Goal: Task Accomplishment & Management: Complete application form

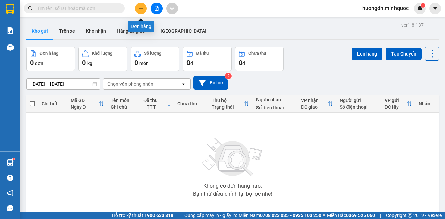
click at [140, 11] on button at bounding box center [141, 9] width 12 height 12
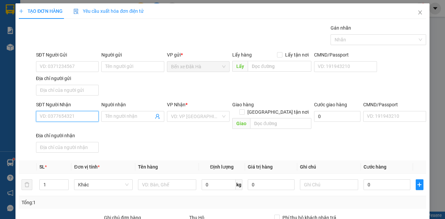
click at [84, 119] on input "SĐT Người Nhận" at bounding box center [67, 116] width 63 height 11
type input "0976795420"
click at [87, 130] on div "0976795420 - ĐÔNG" at bounding box center [67, 129] width 54 height 7
type input "ĐÔNG"
type input "0976795420"
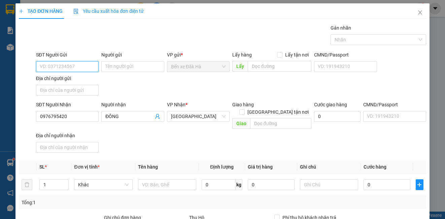
click at [83, 64] on input "SĐT Người Gửi" at bounding box center [67, 66] width 63 height 11
click at [88, 76] on div "0327611449 - THỦY" at bounding box center [67, 80] width 62 height 11
type input "0327611449"
type input "THỦY"
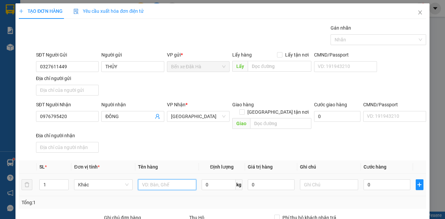
click at [170, 180] on input "text" at bounding box center [167, 185] width 58 height 11
type input "Thùng"
click at [378, 180] on input "0" at bounding box center [387, 185] width 47 height 11
type input "6"
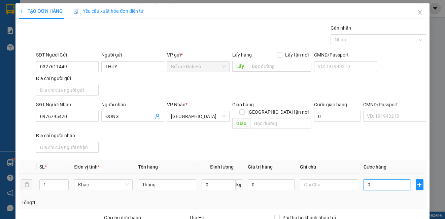
type input "6"
type input "60"
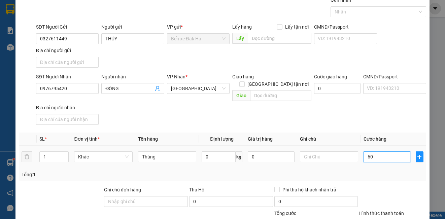
scroll to position [77, 0]
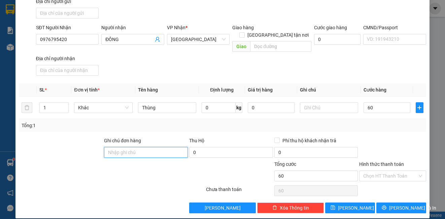
type input "60.000"
click at [159, 147] on input "Ghi chú đơn hàng" at bounding box center [146, 152] width 84 height 11
type input "DH"
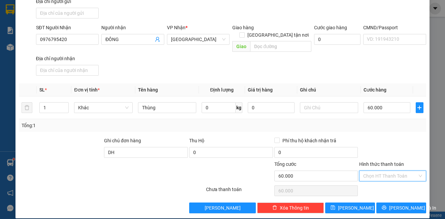
click at [398, 171] on input "Hình thức thanh toán" at bounding box center [390, 176] width 54 height 10
click at [393, 180] on div "Tại văn phòng" at bounding box center [388, 182] width 58 height 7
type input "0"
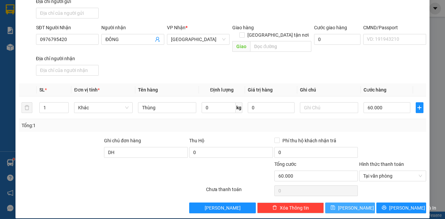
click at [364, 203] on button "[PERSON_NAME]" at bounding box center [350, 208] width 50 height 11
type input "0"
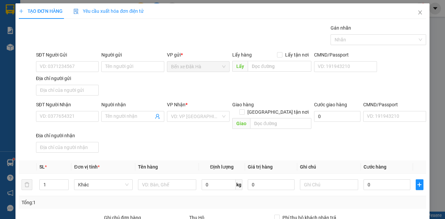
click at [400, 77] on div "SĐT Người Gửi VD: 0371234567 Người gửi Tên người gửi VP gửi * Bến xe Đăk Hà Lấy…" at bounding box center [231, 74] width 393 height 47
click at [400, 76] on div "SĐT Người Gửi VD: 0371234567 Người gửi Tên người gửi VP gửi * Bến xe Đăk Hà Lấy…" at bounding box center [231, 74] width 393 height 47
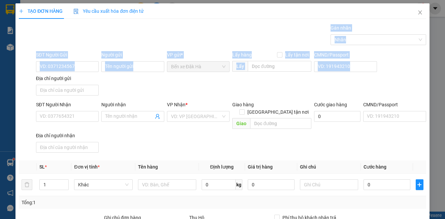
drag, startPoint x: 400, startPoint y: 76, endPoint x: 60, endPoint y: 33, distance: 343.6
click at [60, 33] on div "Transit Pickup Surcharge Ids Transit Deliver Surcharge Ids Transit Deliver Surc…" at bounding box center [222, 157] width 407 height 266
click at [48, 29] on div "Gán nhãn Nhãn" at bounding box center [231, 36] width 393 height 24
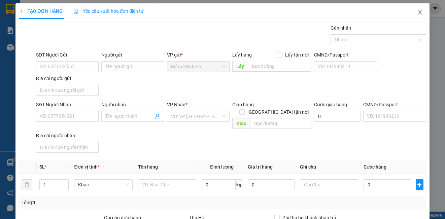
click at [418, 10] on icon "close" at bounding box center [420, 12] width 5 height 5
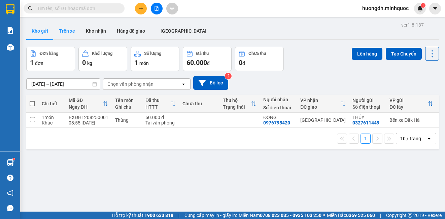
click at [58, 36] on button "Trên xe" at bounding box center [67, 31] width 27 height 16
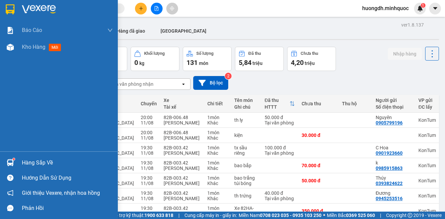
click at [14, 116] on div "Báo cáo Báo cáo dòng tiền (nhà xe) Báo cáo dòng tiền (nhân viên) Báo cáo dòng t…" at bounding box center [59, 87] width 118 height 130
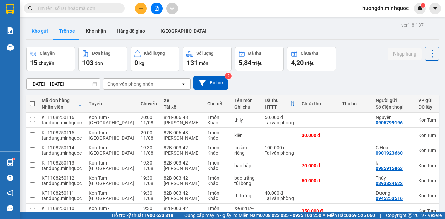
click at [39, 35] on button "Kho gửi" at bounding box center [39, 31] width 27 height 16
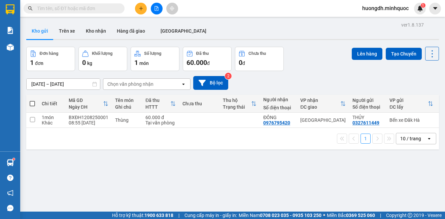
click at [307, 69] on div "Đơn hàng 1 đơn Khối lượng 0 kg Số lượng 1 món Đã thu 60.000 đ Chưa thu 0 đ Lên …" at bounding box center [232, 59] width 413 height 24
click at [89, 30] on button "Kho nhận" at bounding box center [95, 31] width 31 height 16
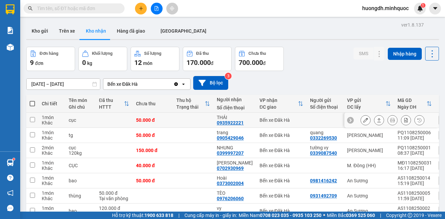
click at [363, 121] on icon at bounding box center [365, 120] width 5 height 5
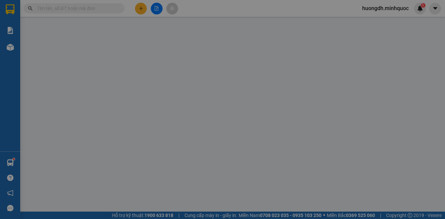
type input "0935922221"
type input "THÁI"
type input "50.000"
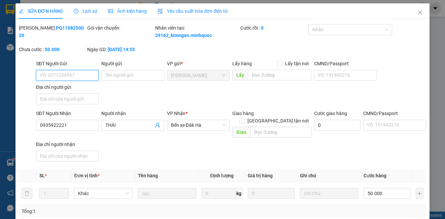
scroll to position [75, 0]
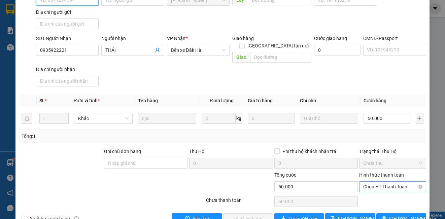
click at [372, 187] on span "Chọn HT Thanh Toán" at bounding box center [392, 187] width 59 height 10
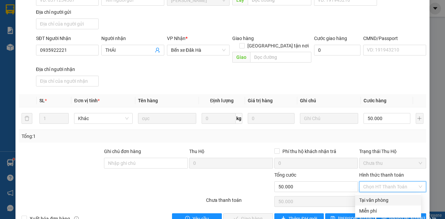
click at [378, 200] on div "Tại văn phòng" at bounding box center [388, 200] width 58 height 7
type input "0"
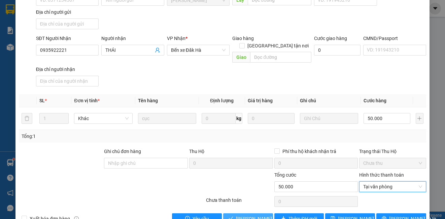
click at [253, 217] on span "[PERSON_NAME] và Giao hàng" at bounding box center [268, 218] width 65 height 7
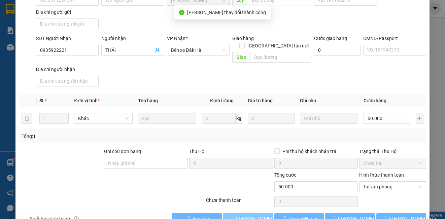
scroll to position [0, 0]
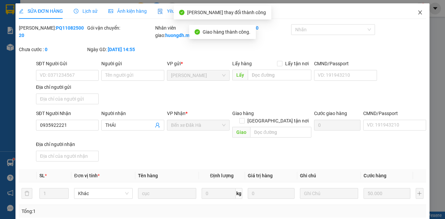
click at [418, 14] on icon "close" at bounding box center [420, 12] width 5 height 5
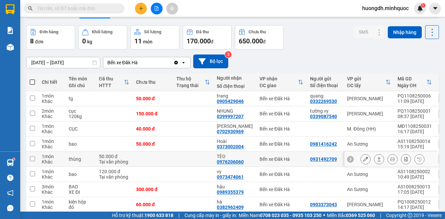
scroll to position [34, 0]
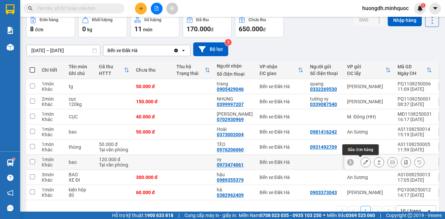
click at [361, 166] on button at bounding box center [365, 163] width 9 height 12
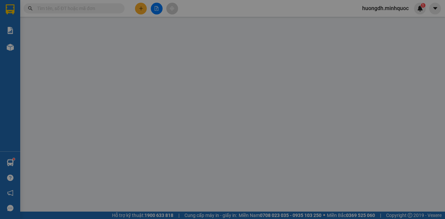
type input "0973474061"
type input "vy"
type input "120.000"
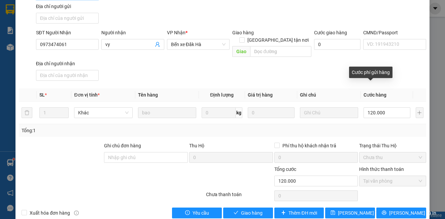
scroll to position [86, 0]
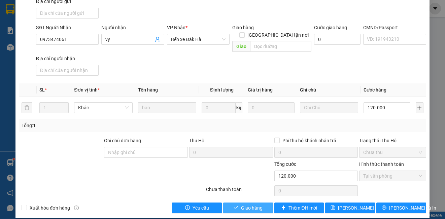
click at [242, 204] on span "Giao hàng" at bounding box center [252, 207] width 22 height 7
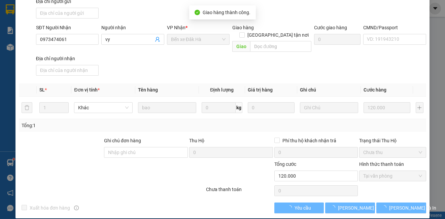
scroll to position [0, 0]
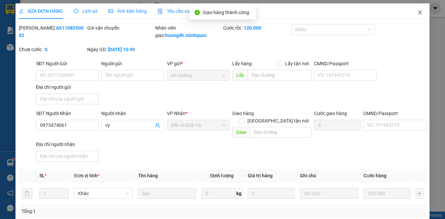
click at [418, 13] on icon "close" at bounding box center [420, 12] width 5 height 5
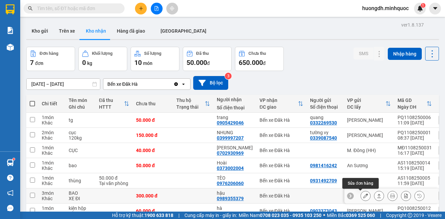
click at [361, 199] on button at bounding box center [365, 196] width 9 height 12
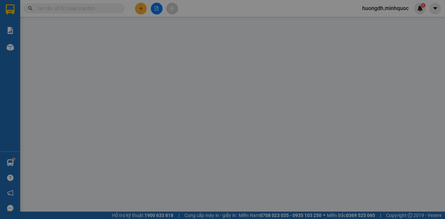
type input "0989355379"
type input "hậu"
type input "300.000"
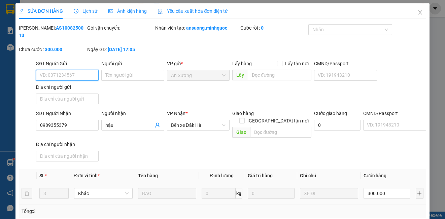
scroll to position [75, 0]
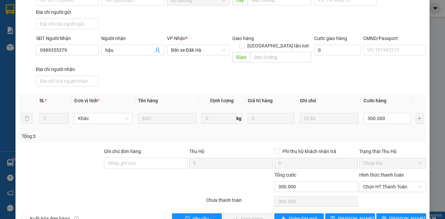
click at [392, 185] on div "Hình thức thanh toán Chọn HT Thanh Toán" at bounding box center [392, 183] width 67 height 24
click at [391, 182] on span "Chọn HT Thanh Toán" at bounding box center [392, 187] width 59 height 10
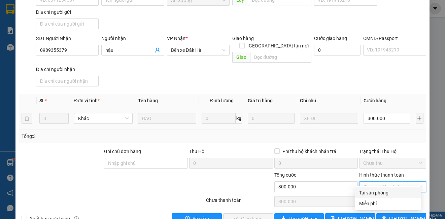
click at [385, 194] on div "Tại văn phòng" at bounding box center [388, 192] width 58 height 7
type input "0"
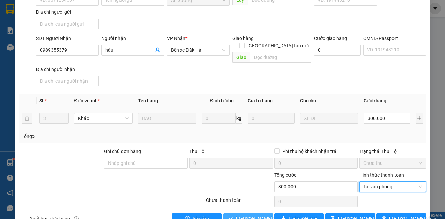
click at [259, 215] on span "[PERSON_NAME] và Giao hàng" at bounding box center [268, 218] width 65 height 7
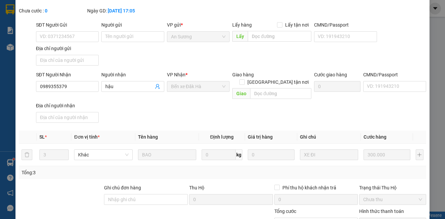
scroll to position [93, 0]
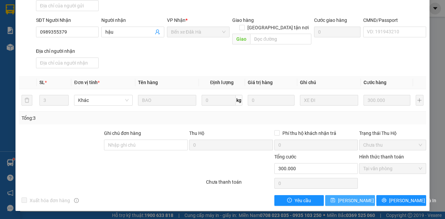
click at [354, 202] on span "[PERSON_NAME] thay đổi" at bounding box center [365, 200] width 54 height 7
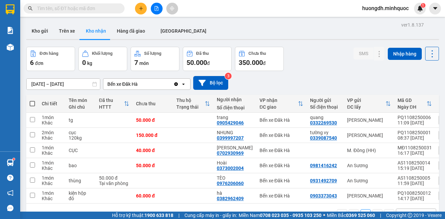
click at [319, 70] on div "Đơn hàng 6 đơn Khối lượng 0 kg Số lượng 7 món Đã thu 50.000 đ Chưa thu 350.000 …" at bounding box center [232, 59] width 413 height 24
